Goal: Information Seeking & Learning: Learn about a topic

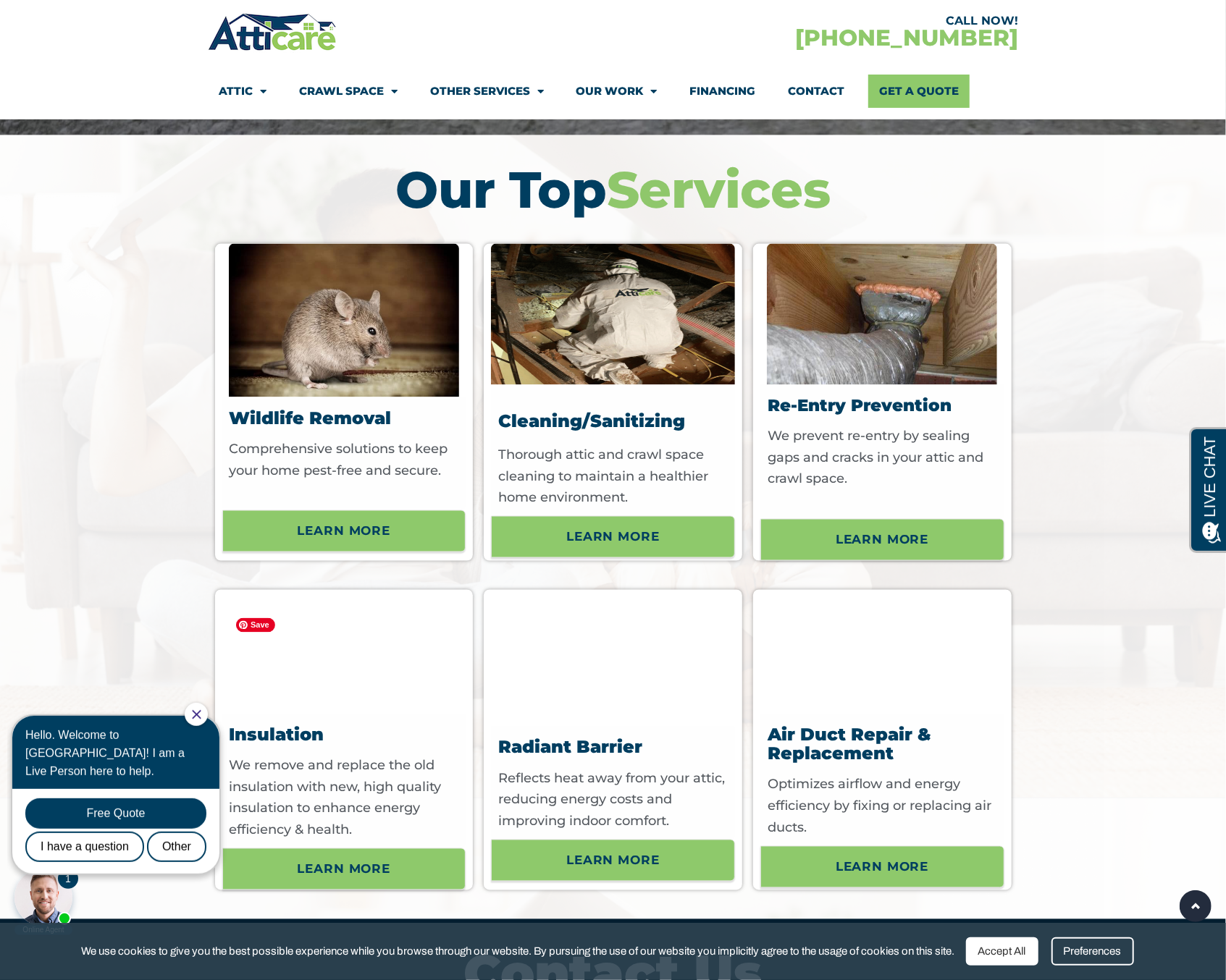
scroll to position [4980, 0]
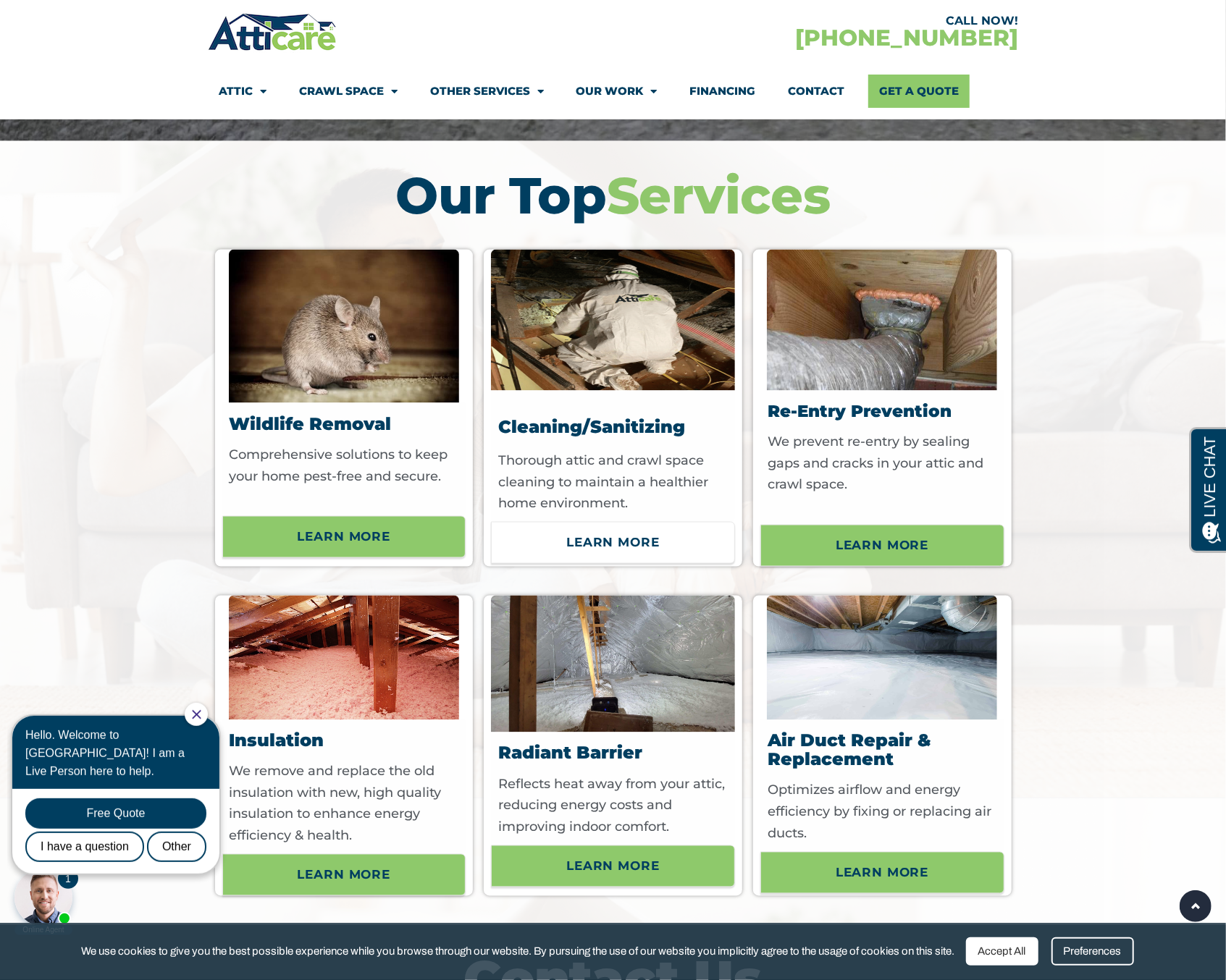
click at [575, 555] on span "Learn More" at bounding box center [612, 543] width 93 height 25
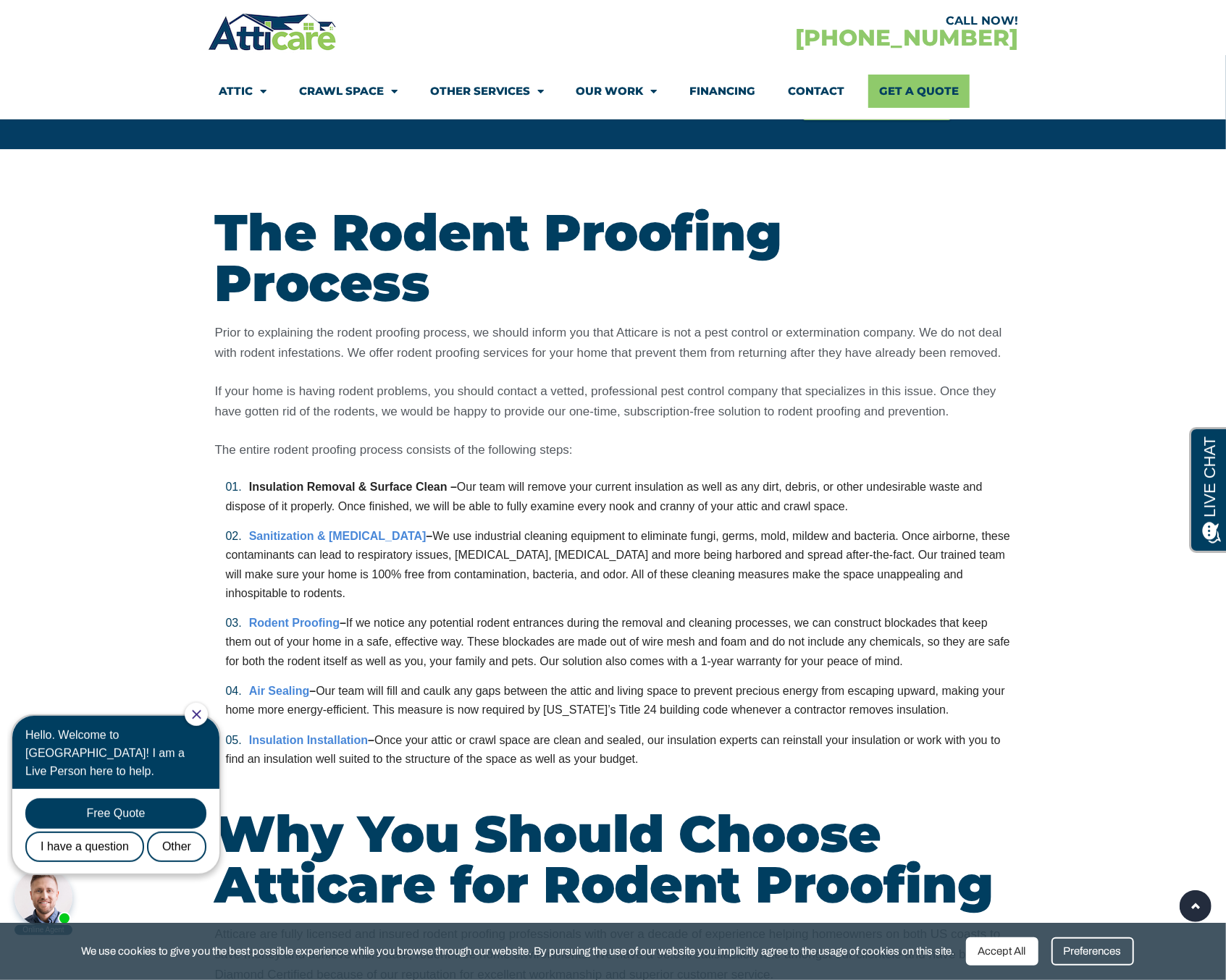
scroll to position [3369, 0]
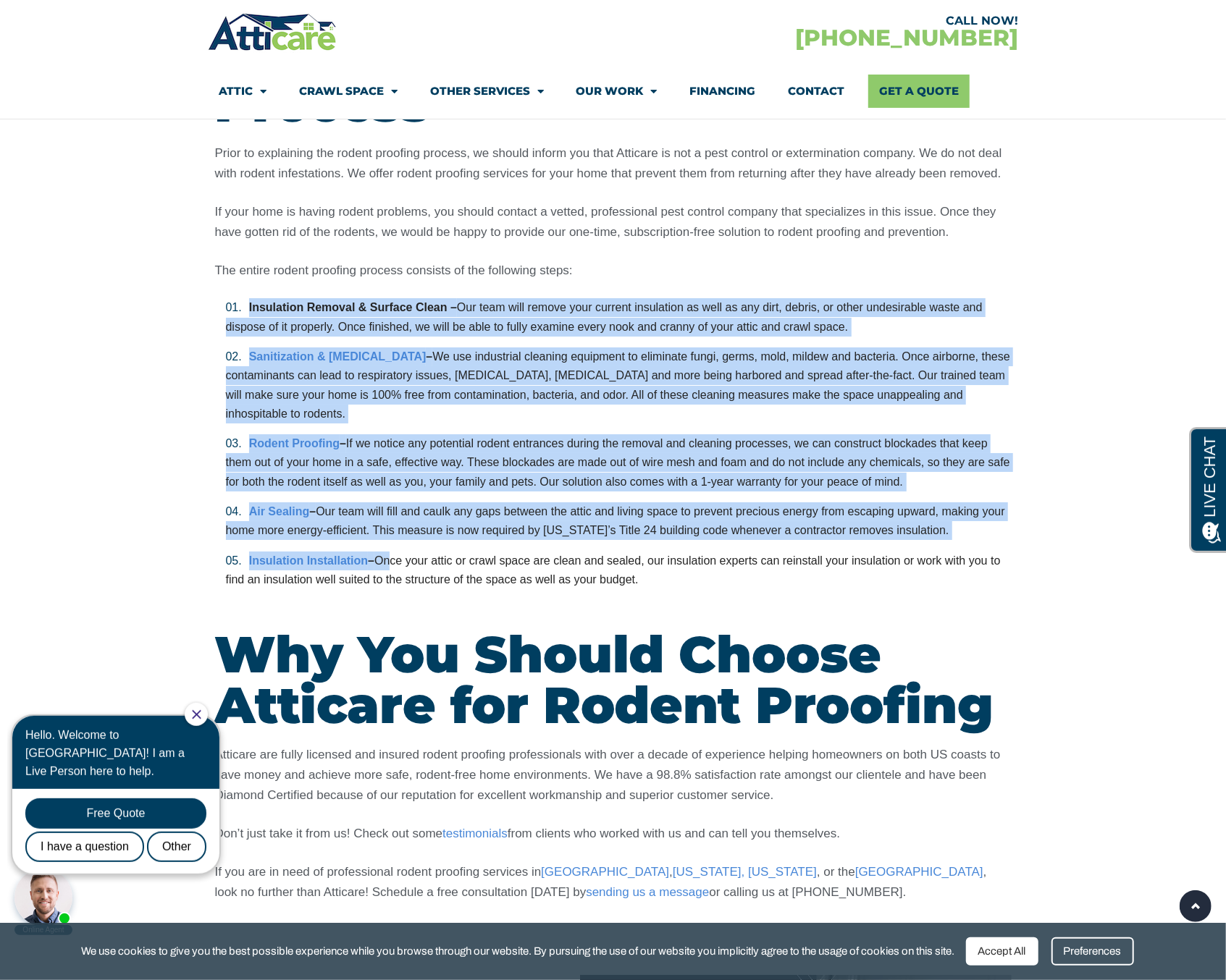
drag, startPoint x: 250, startPoint y: 254, endPoint x: 387, endPoint y: 505, distance: 286.0
click at [387, 505] on ol "Insulation Removal & Surface Clean – Our team will remove your current insulati…" at bounding box center [613, 443] width 797 height 291
copy ol "Loremipsum Dolorsi & Ametcon Adipi – Eli sedd eius tempor inci utlabor etdolore…"
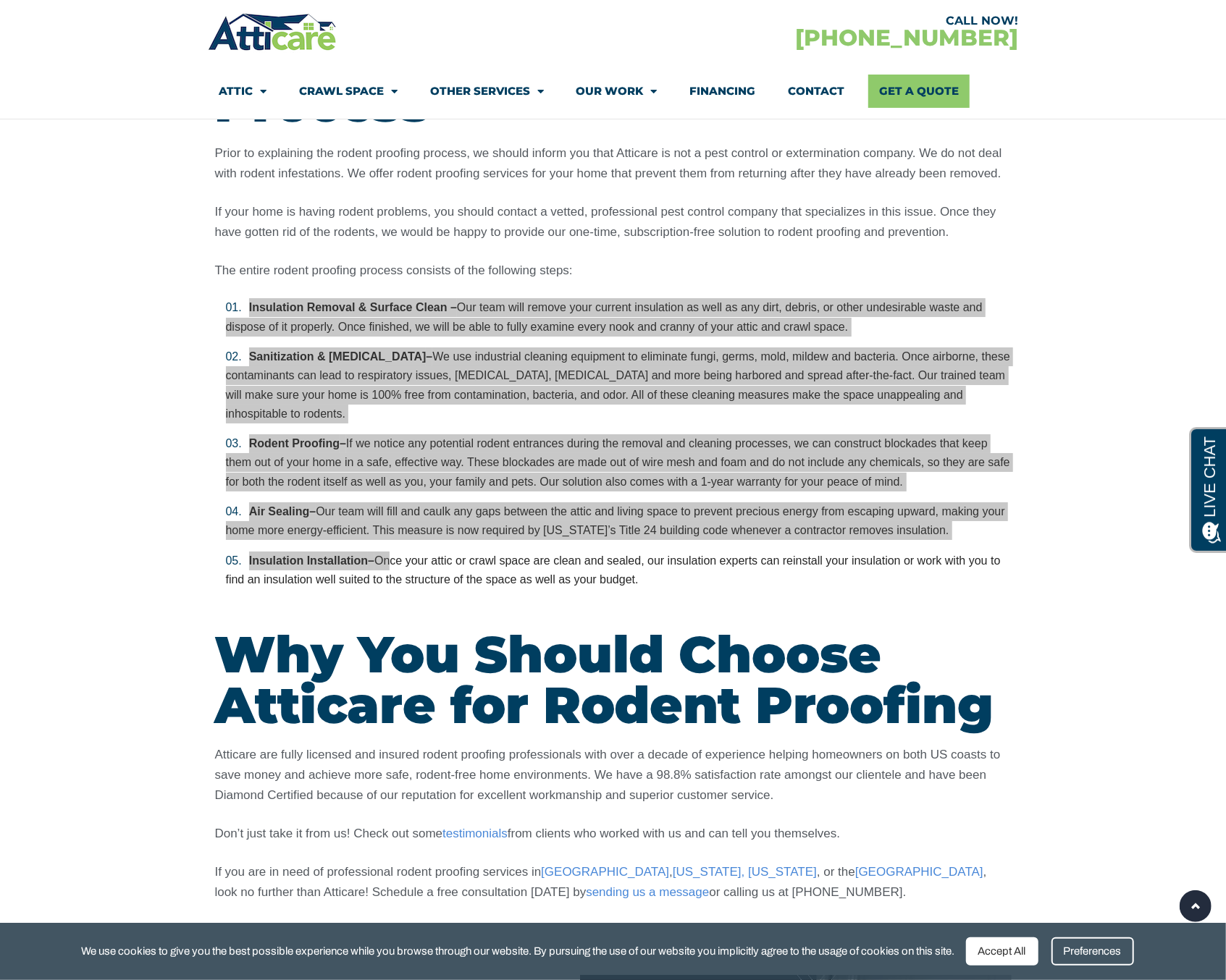
scroll to position [0, 0]
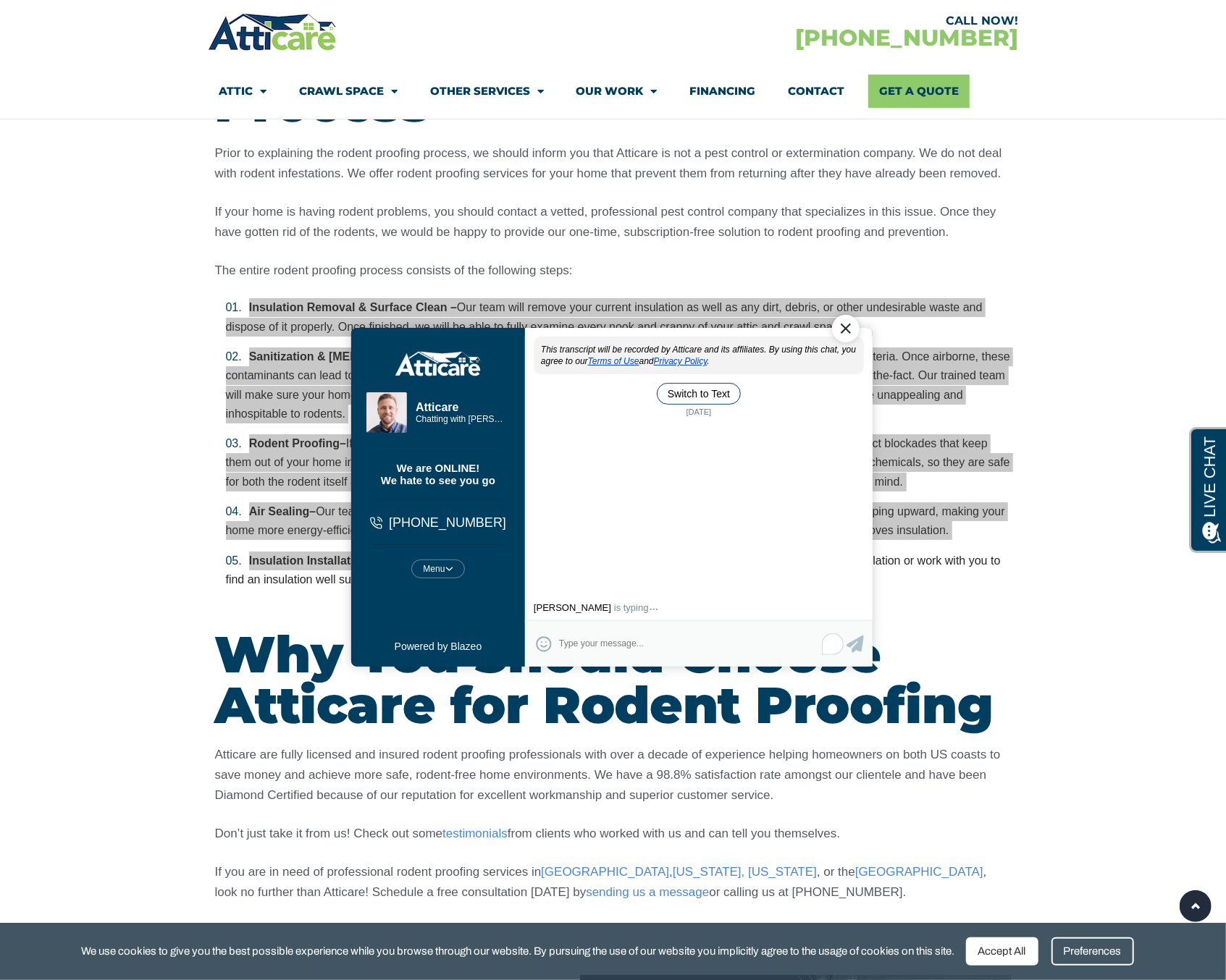
click at [846, 330] on div "Close Chat" at bounding box center [844, 328] width 27 height 27
